Goal: Task Accomplishment & Management: Manage account settings

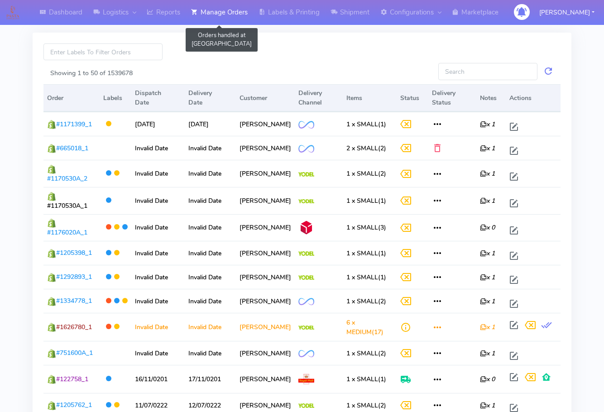
drag, startPoint x: 228, startPoint y: 14, endPoint x: 226, endPoint y: 22, distance: 7.6
click at [228, 14] on link "Manage Orders" at bounding box center [219, 12] width 67 height 25
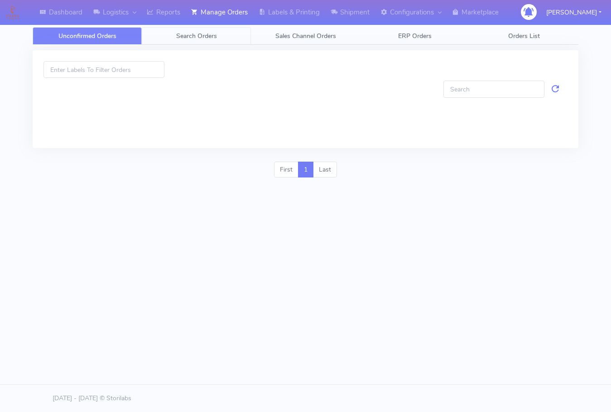
click at [210, 37] on span "Search Orders" at bounding box center [196, 36] width 41 height 9
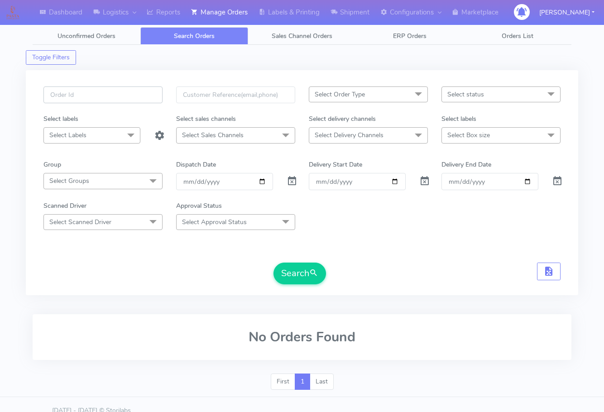
click at [107, 100] on input "text" at bounding box center [102, 95] width 119 height 17
paste input "1626202"
type input "1626202"
click at [293, 179] on span at bounding box center [292, 183] width 11 height 9
click at [297, 265] on button "Search" at bounding box center [300, 274] width 53 height 22
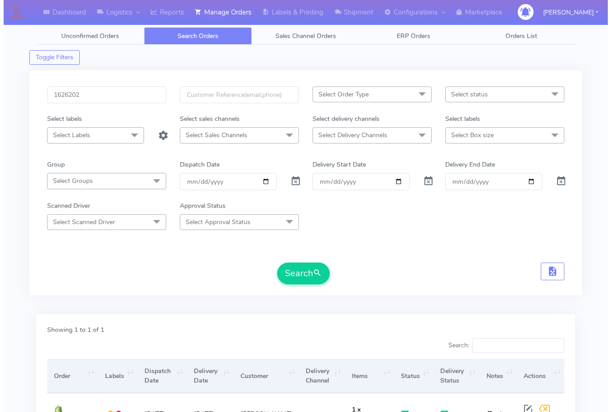
scroll to position [91, 0]
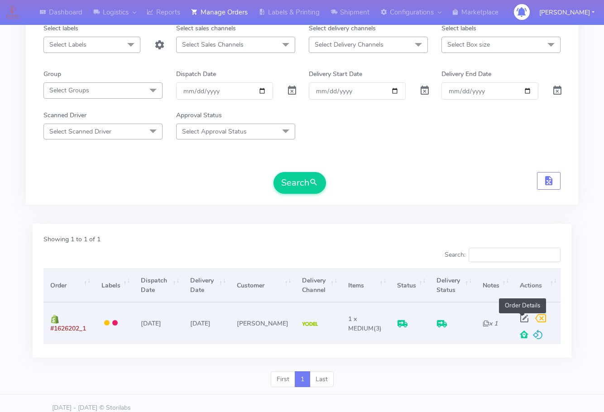
click at [525, 318] on span at bounding box center [524, 320] width 16 height 9
select select "5"
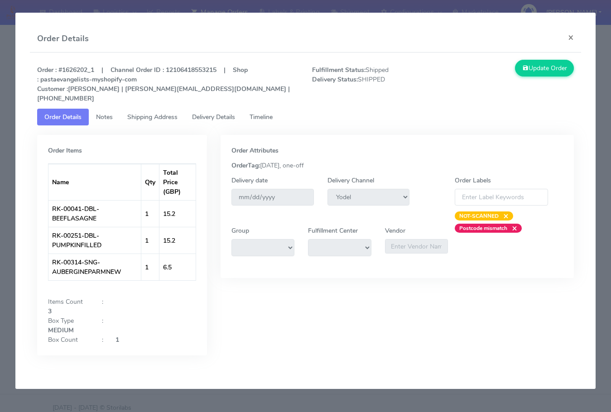
click at [141, 109] on link "Shipping Address" at bounding box center [152, 117] width 65 height 17
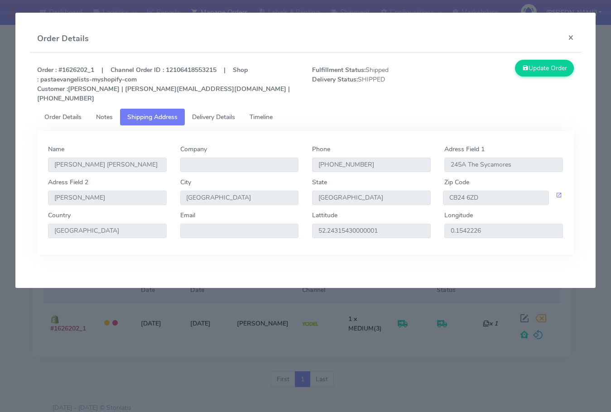
click at [117, 109] on link "Notes" at bounding box center [104, 117] width 31 height 17
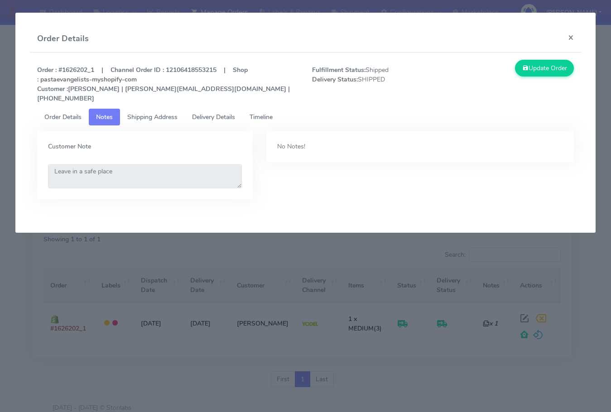
click at [216, 113] on span "Delivery Details" at bounding box center [213, 117] width 43 height 9
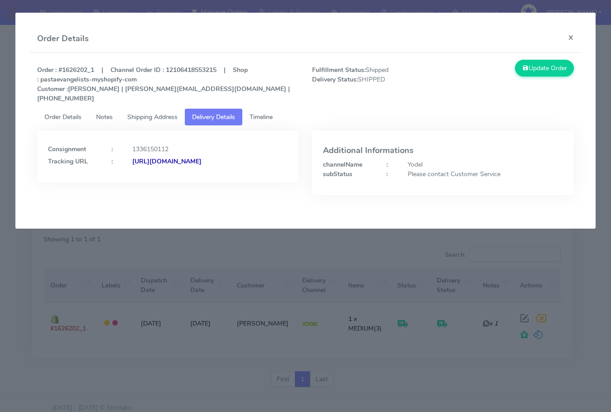
drag, startPoint x: 246, startPoint y: 174, endPoint x: 146, endPoint y: 183, distance: 100.4
click at [146, 183] on div "Consignment : 1336150112 Tracking URL : [URL][DOMAIN_NAME]" at bounding box center [167, 170] width 275 height 78
copy strong "JJD0002249960902088"
